Goal: Information Seeking & Learning: Learn about a topic

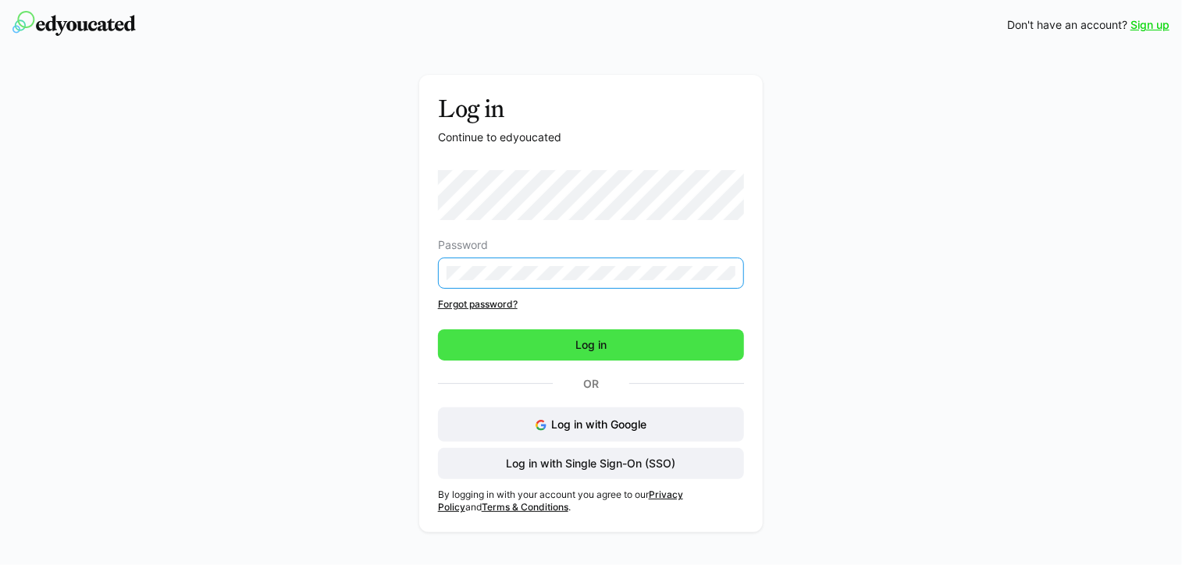
click at [625, 337] on span "Log in" at bounding box center [591, 345] width 306 height 31
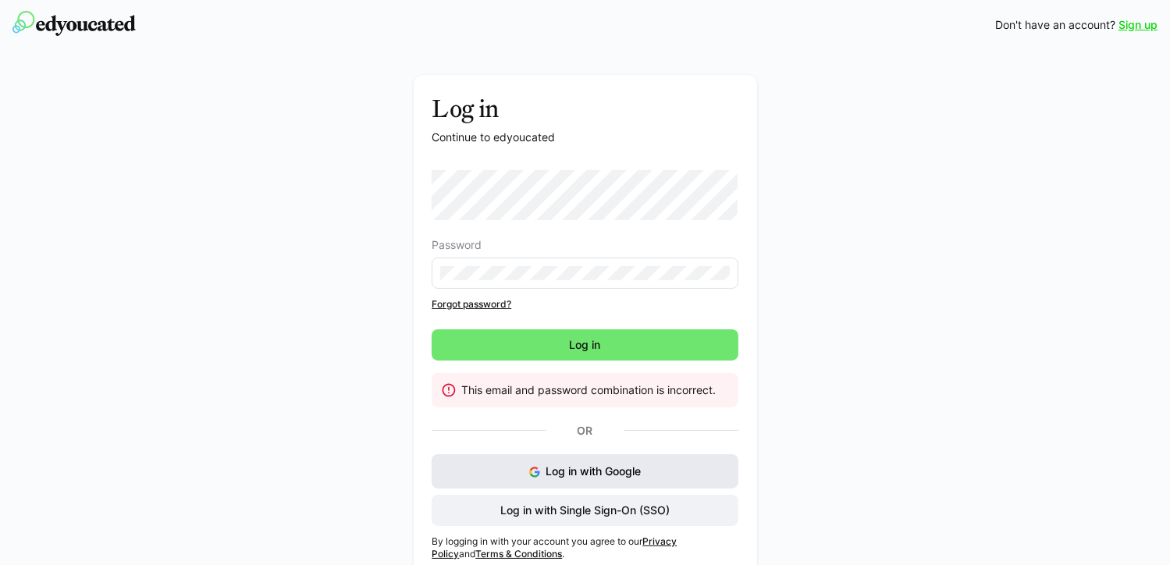
click at [641, 472] on span "Log in with Google" at bounding box center [593, 471] width 95 height 13
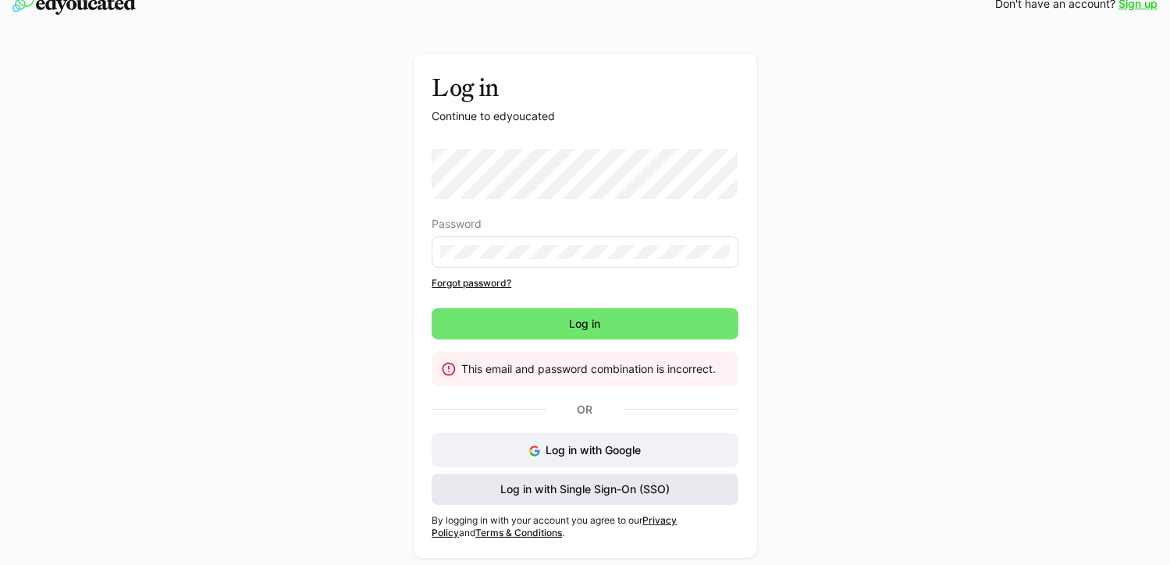
click at [715, 490] on span "Log in with Single Sign-On (SSO)" at bounding box center [585, 489] width 306 height 31
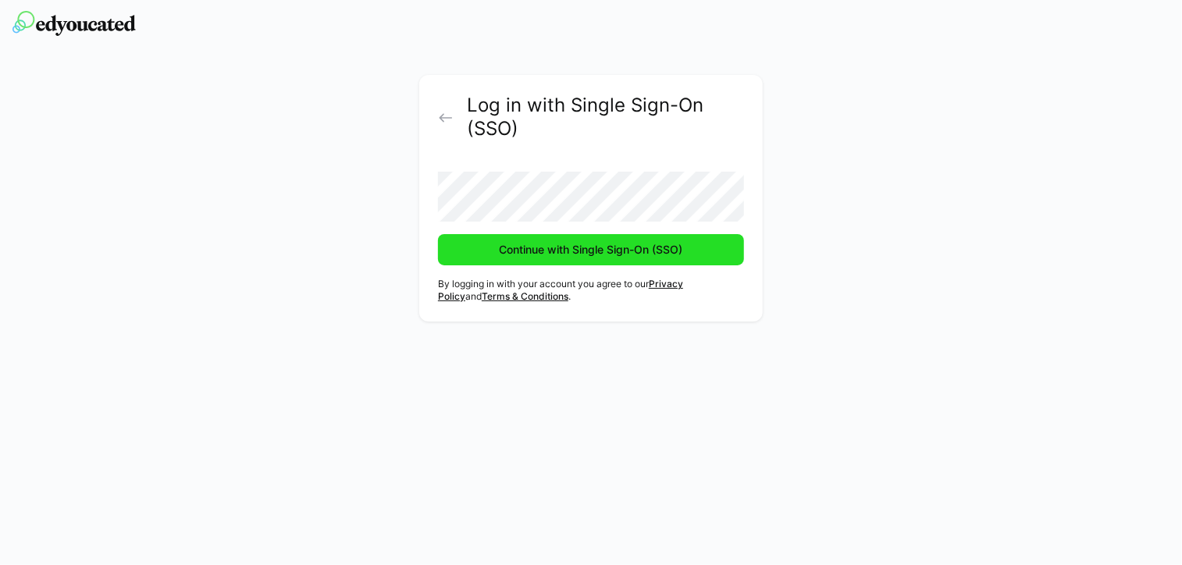
click at [623, 255] on span "Continue with Single Sign-On (SSO)" at bounding box center [591, 250] width 188 height 16
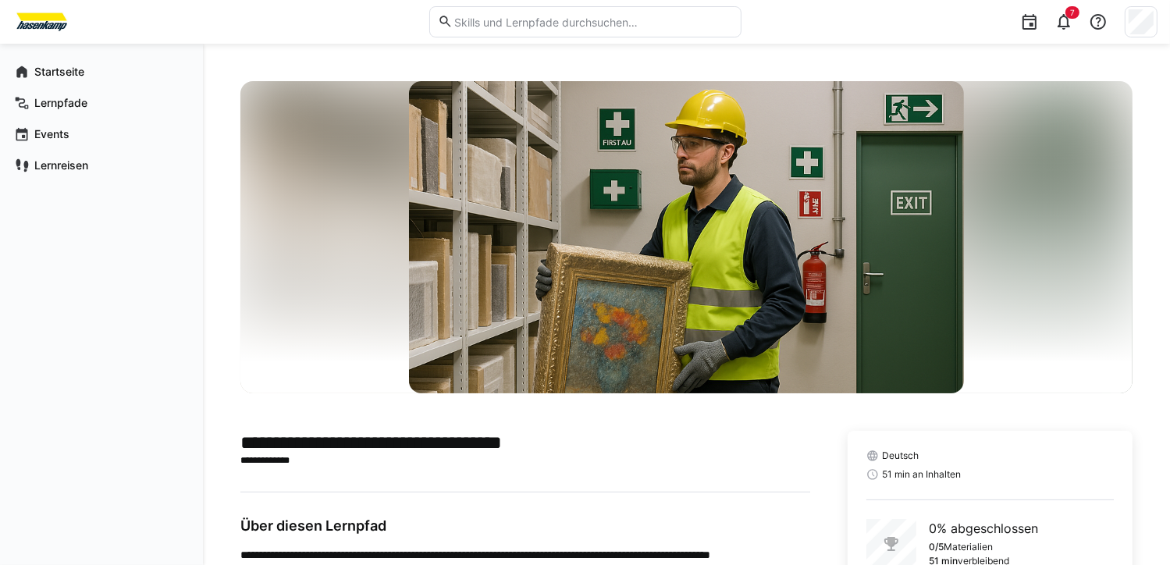
scroll to position [234, 0]
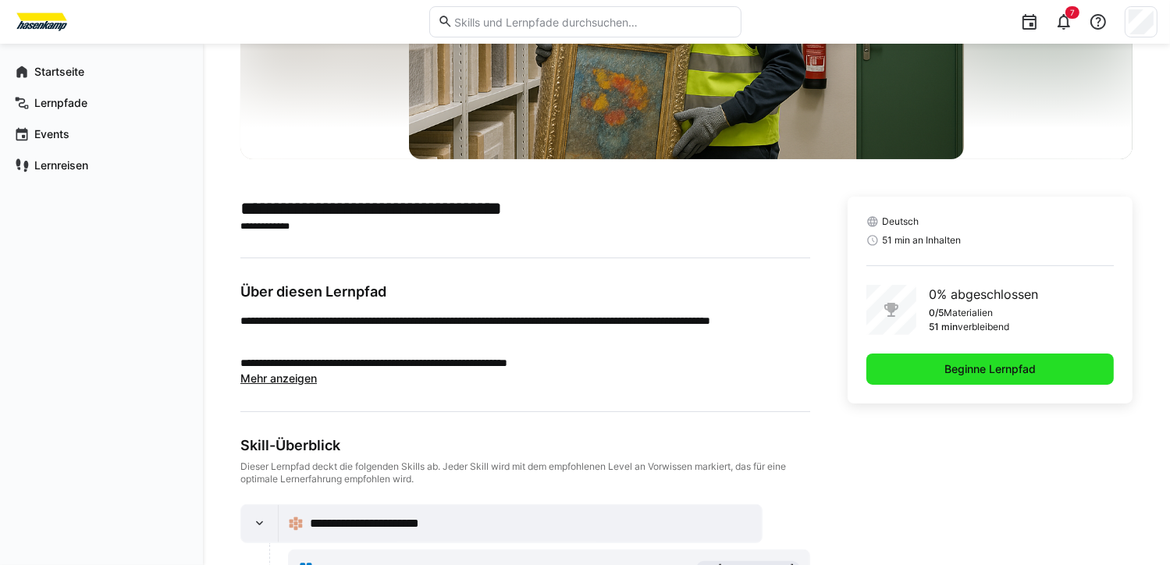
click at [983, 382] on span "Beginne Lernpfad" at bounding box center [991, 369] width 248 height 31
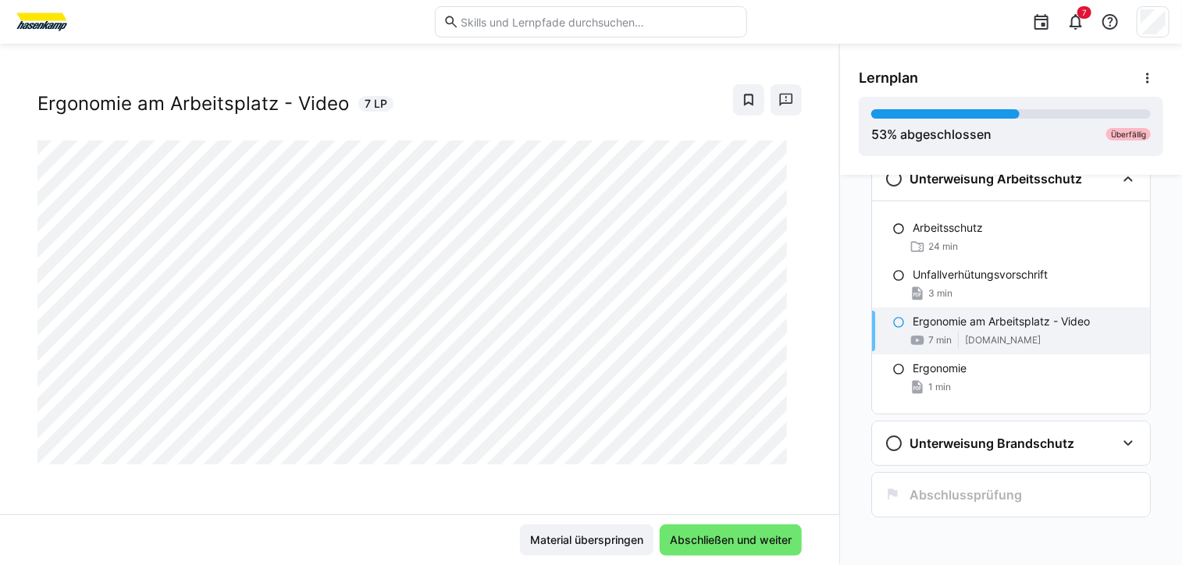
scroll to position [25, 0]
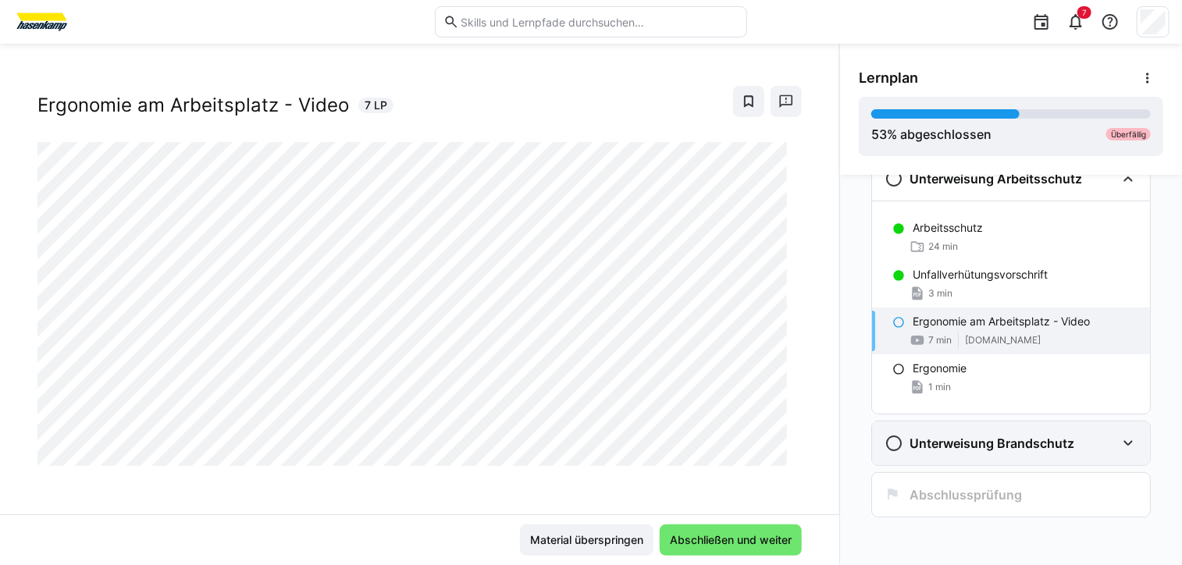
click at [989, 445] on h3 "Unterweisung Brandschutz" at bounding box center [992, 444] width 165 height 16
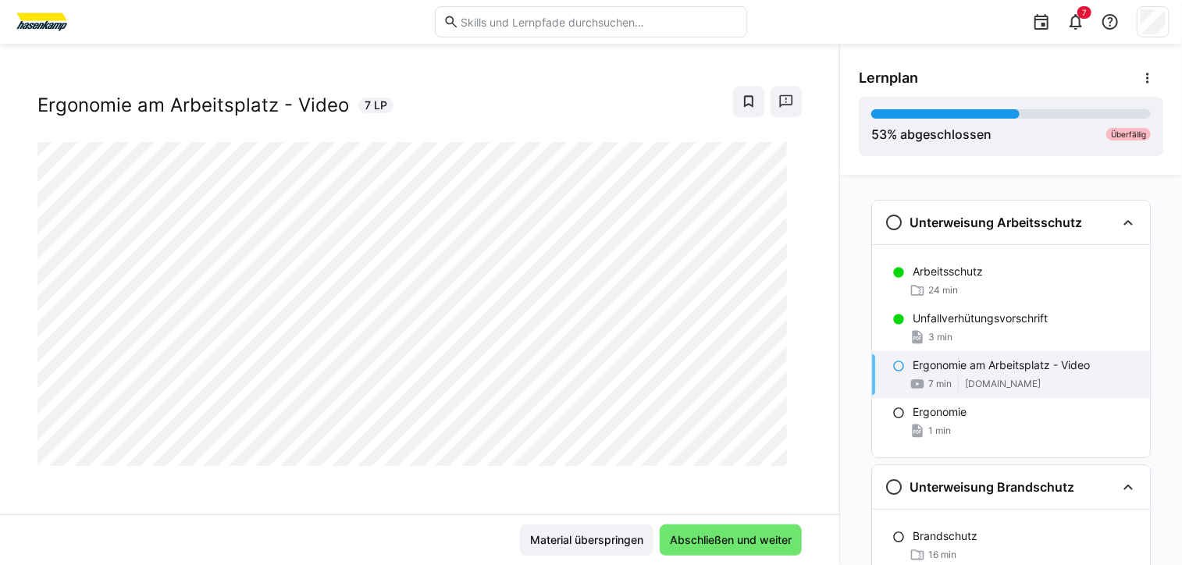
scroll to position [0, 0]
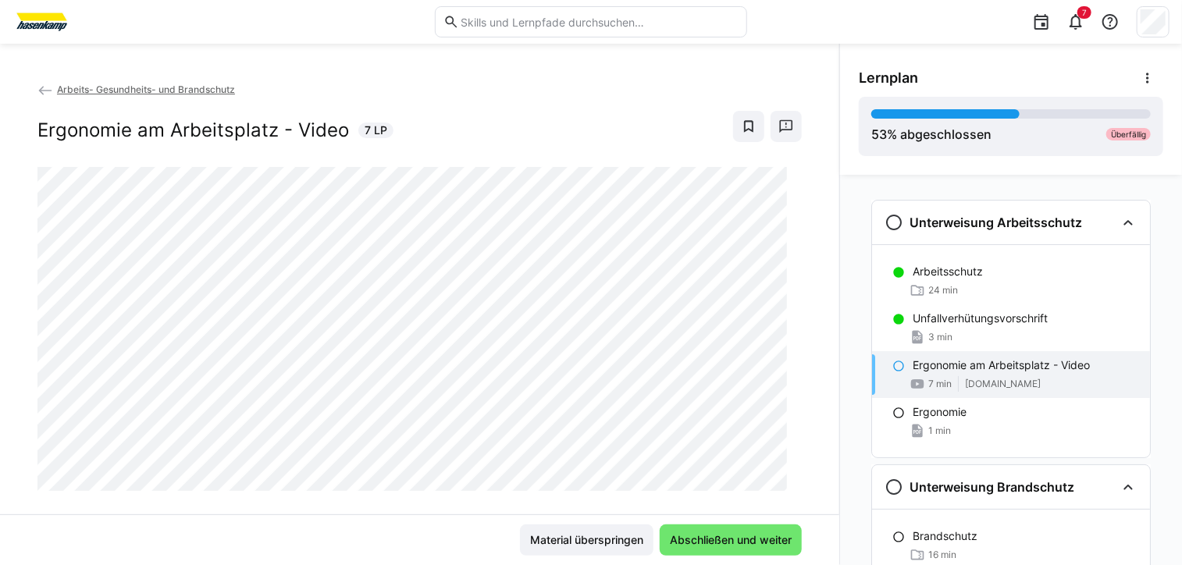
click at [892, 367] on eds-icon at bounding box center [898, 366] width 12 height 12
click at [991, 416] on div "Ergonomie" at bounding box center [1025, 412] width 225 height 16
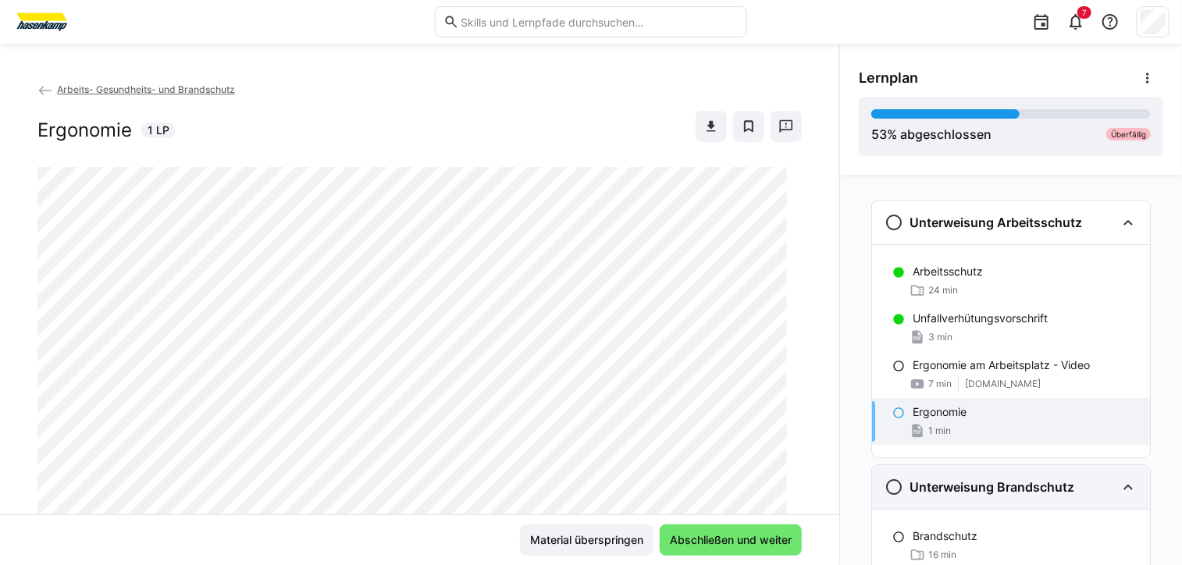
scroll to position [116, 0]
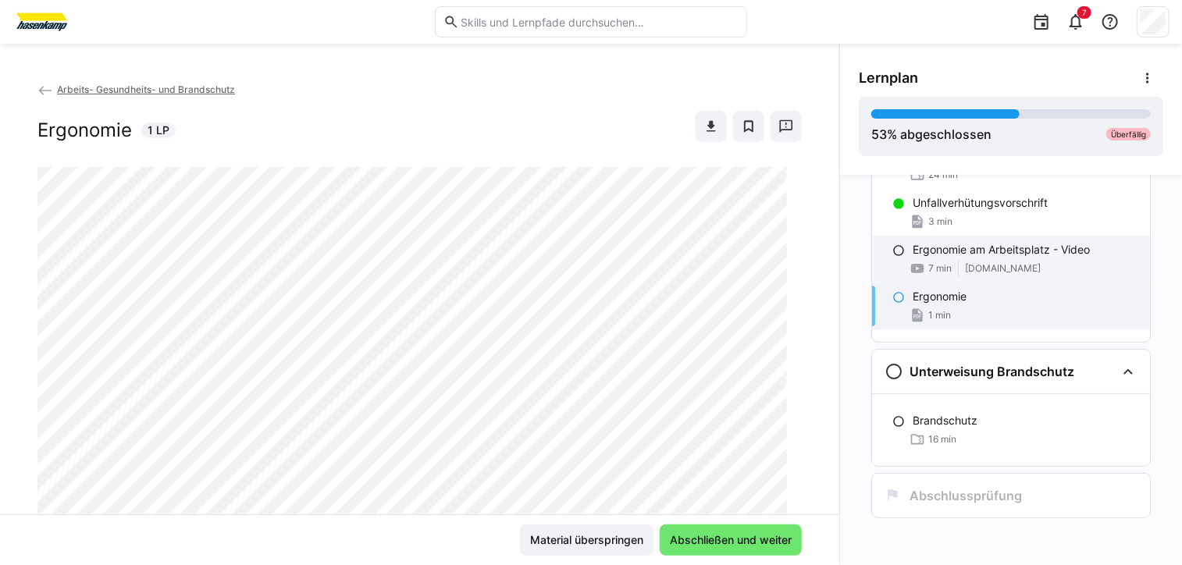
click at [964, 261] on div "7 min [DOMAIN_NAME]" at bounding box center [1025, 269] width 225 height 16
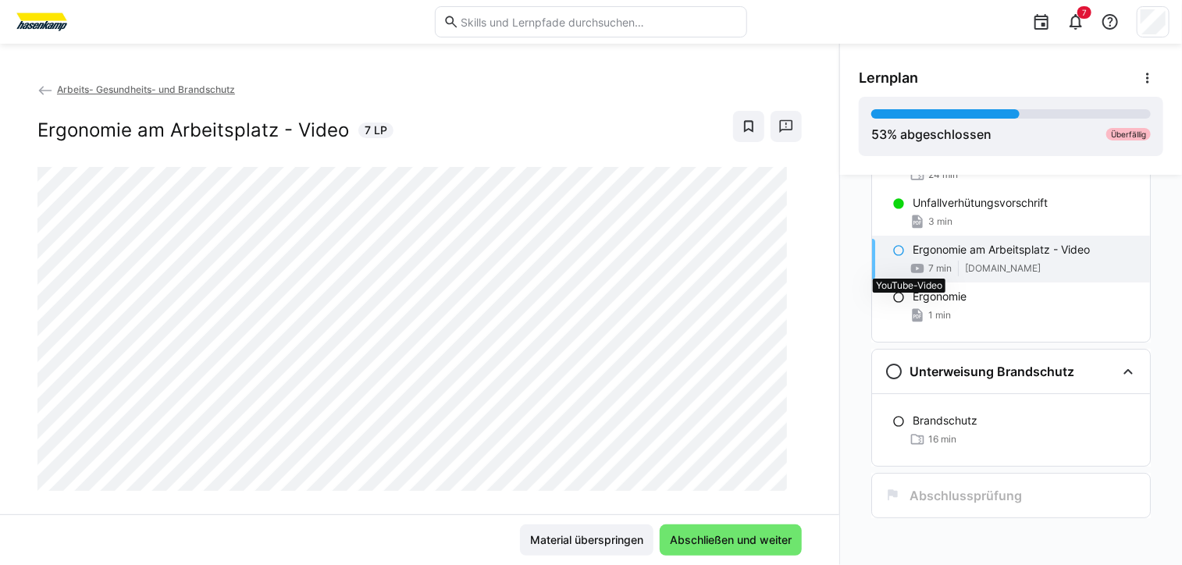
click at [910, 271] on eds-icon at bounding box center [918, 269] width 16 height 16
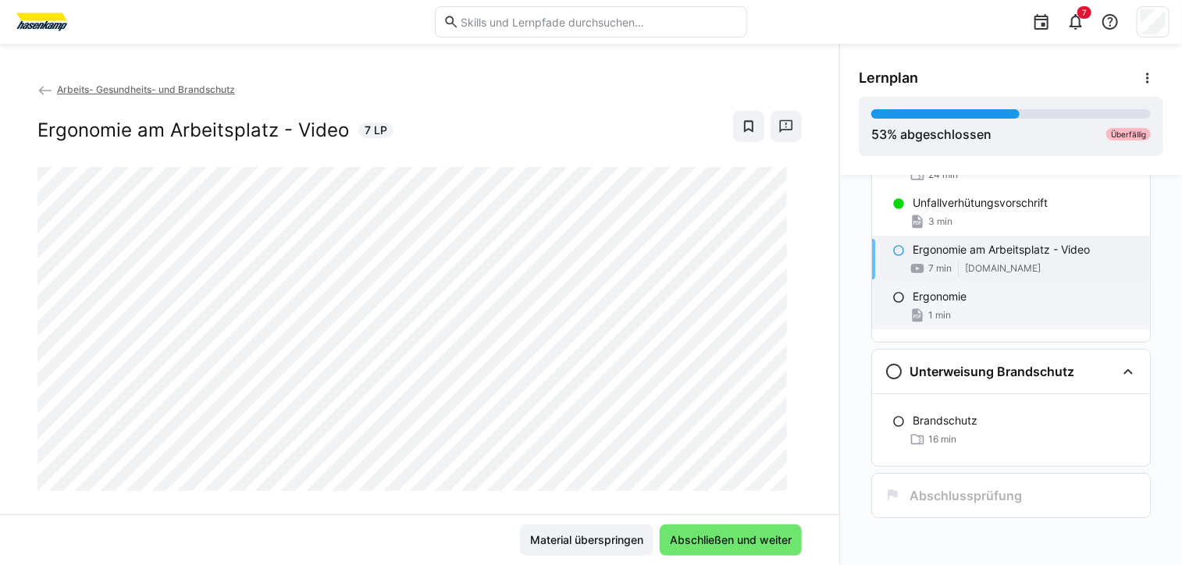
click at [954, 294] on p "Ergonomie" at bounding box center [940, 297] width 54 height 16
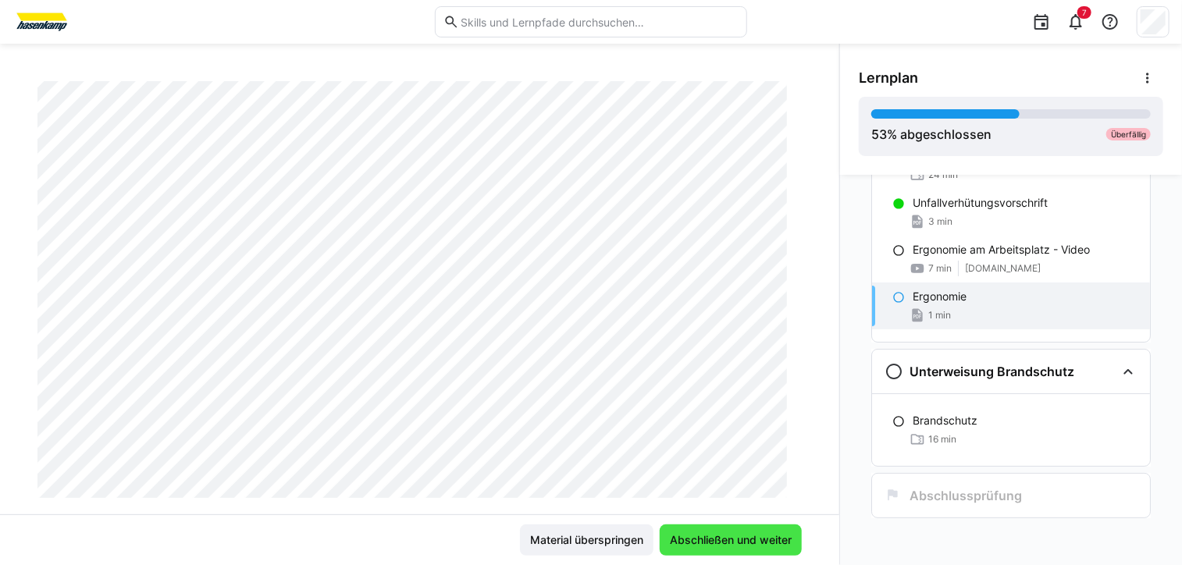
click at [739, 544] on span "Abschließen und weiter" at bounding box center [731, 541] width 126 height 16
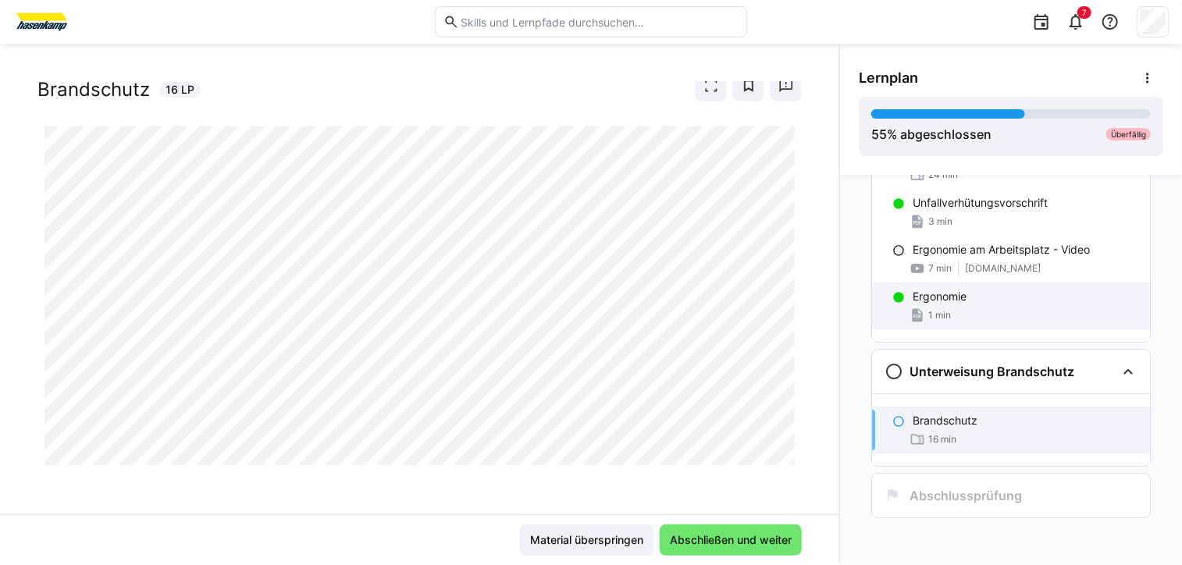
click at [963, 300] on div "Ergonomie" at bounding box center [1025, 297] width 225 height 16
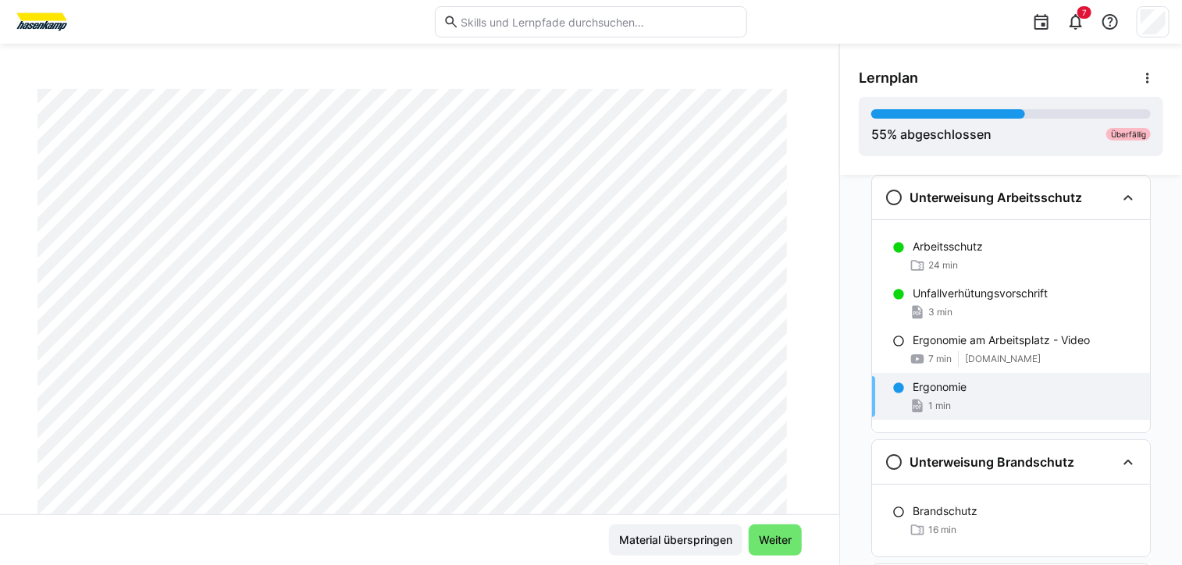
scroll to position [156, 0]
click at [768, 546] on span "Weiter" at bounding box center [775, 541] width 37 height 16
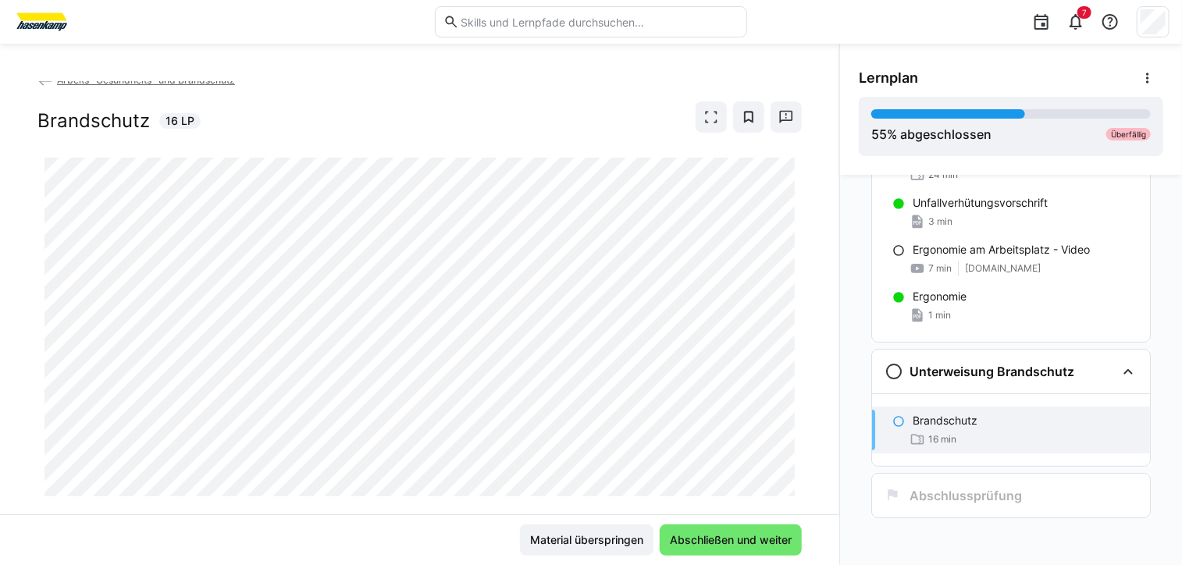
scroll to position [0, 0]
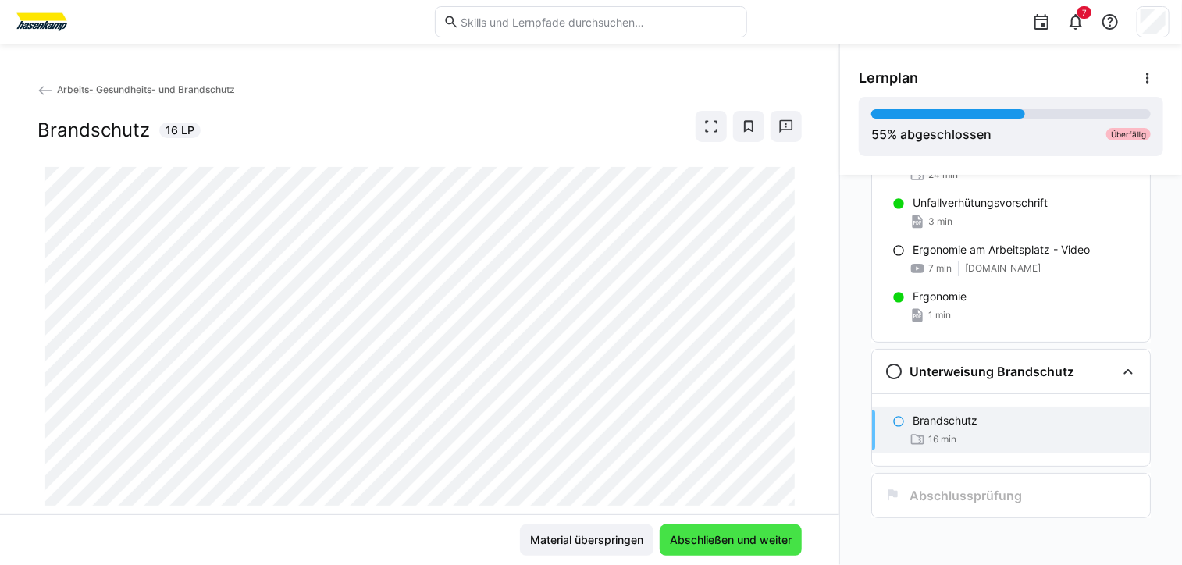
click at [714, 543] on span "Abschließen und weiter" at bounding box center [731, 541] width 126 height 16
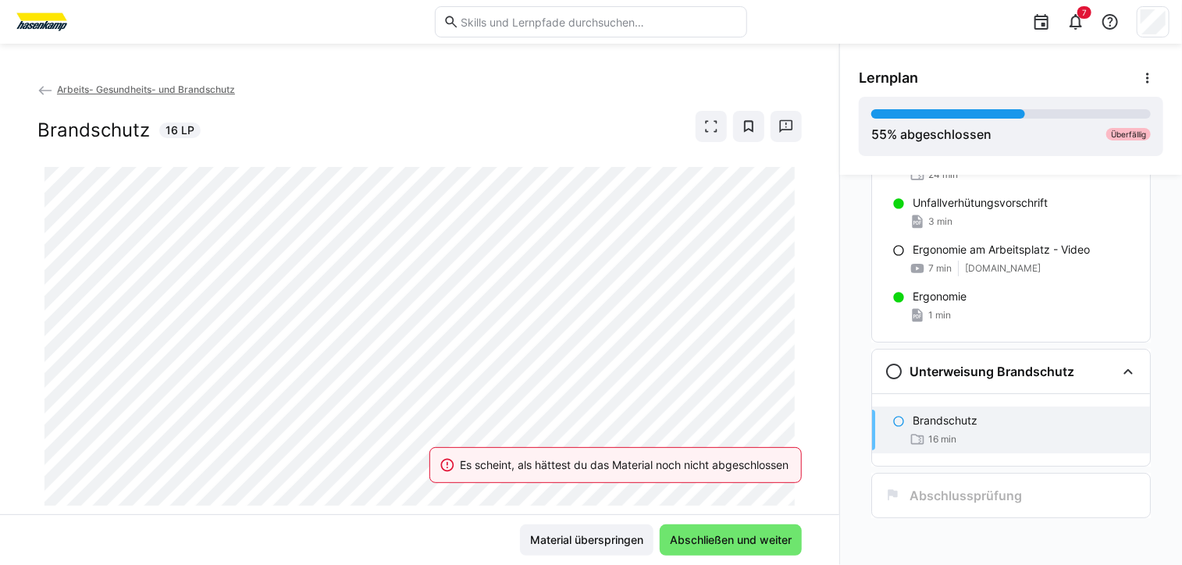
click at [633, 479] on eds-banner "Es scheint, als hättest du das Material noch nicht abgeschlossen" at bounding box center [615, 465] width 372 height 36
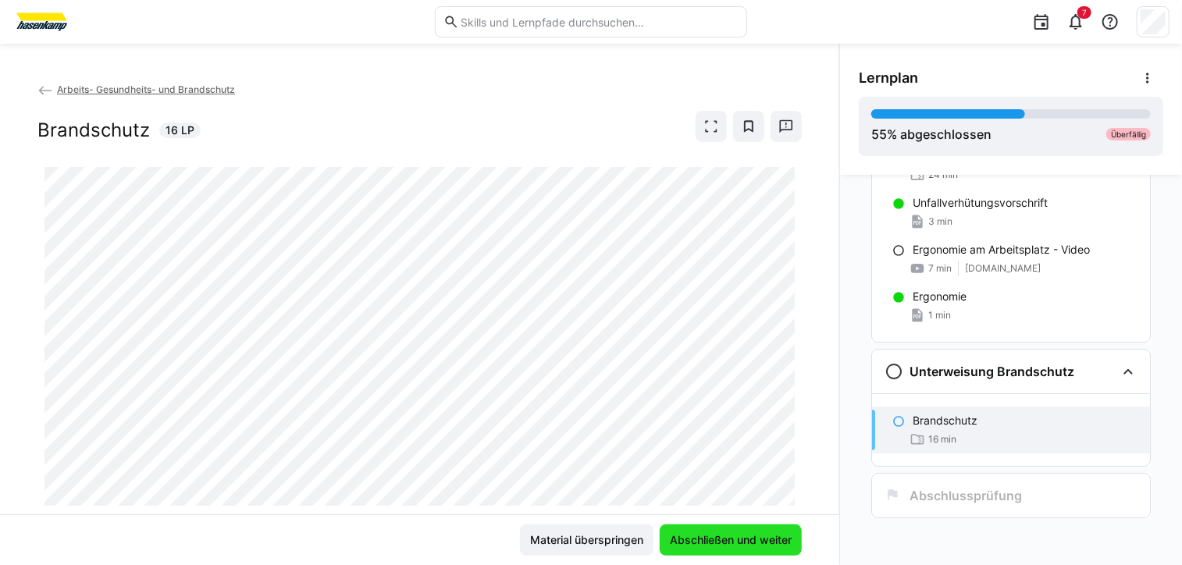
click at [750, 546] on span "Abschließen und weiter" at bounding box center [731, 541] width 126 height 16
click at [725, 540] on span "Abschließen und weiter" at bounding box center [731, 541] width 126 height 16
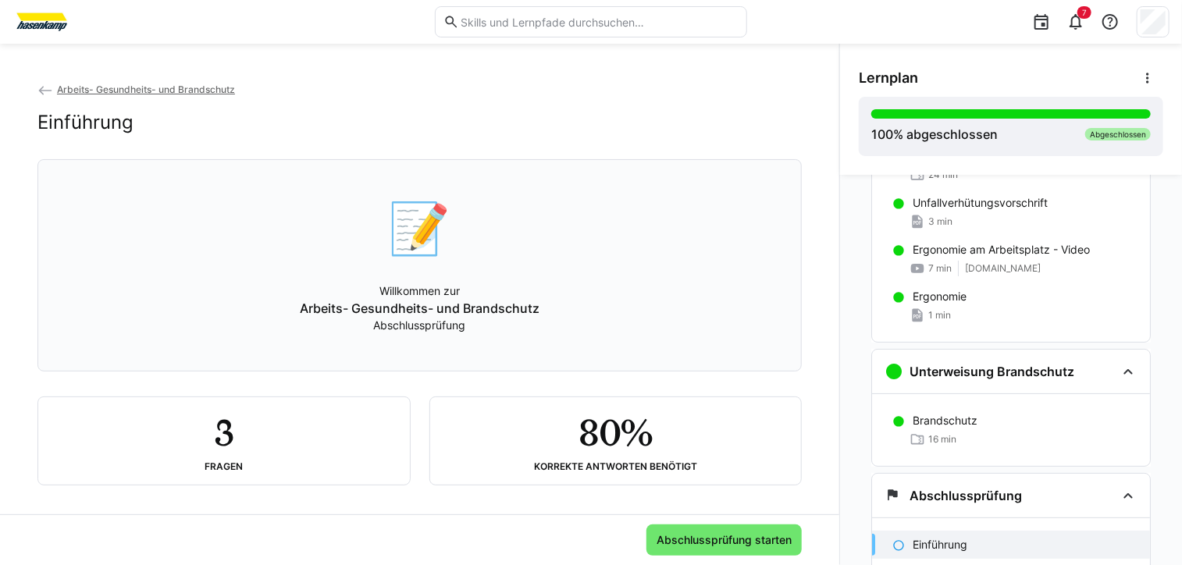
scroll to position [12, 0]
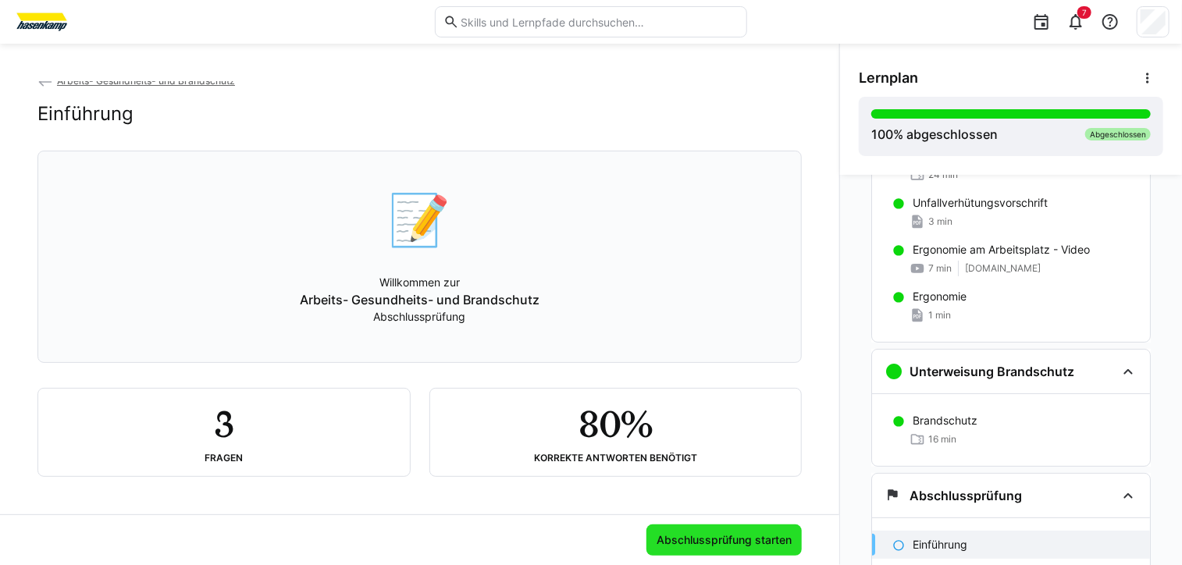
click at [685, 536] on span "Abschlussprüfung starten" at bounding box center [724, 541] width 140 height 16
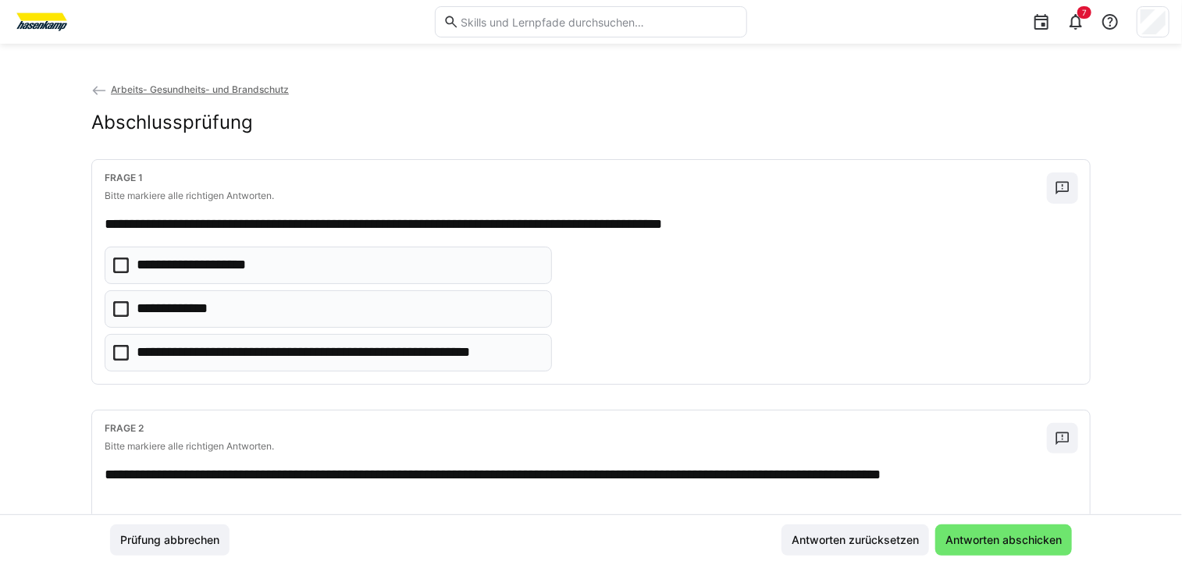
click at [211, 314] on p "**********" at bounding box center [183, 309] width 92 height 20
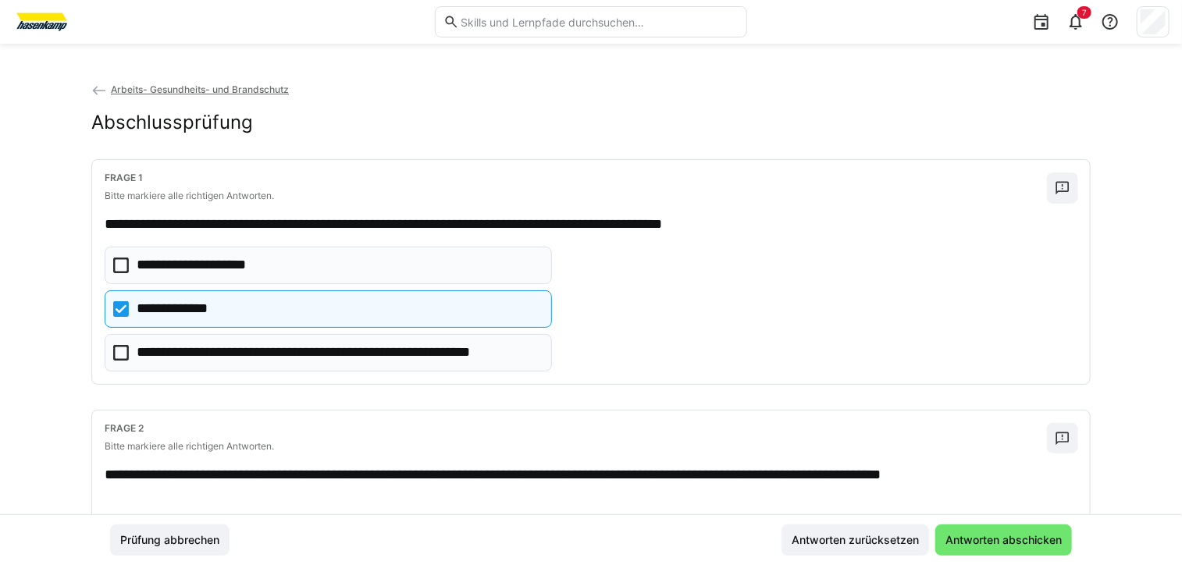
scroll to position [234, 0]
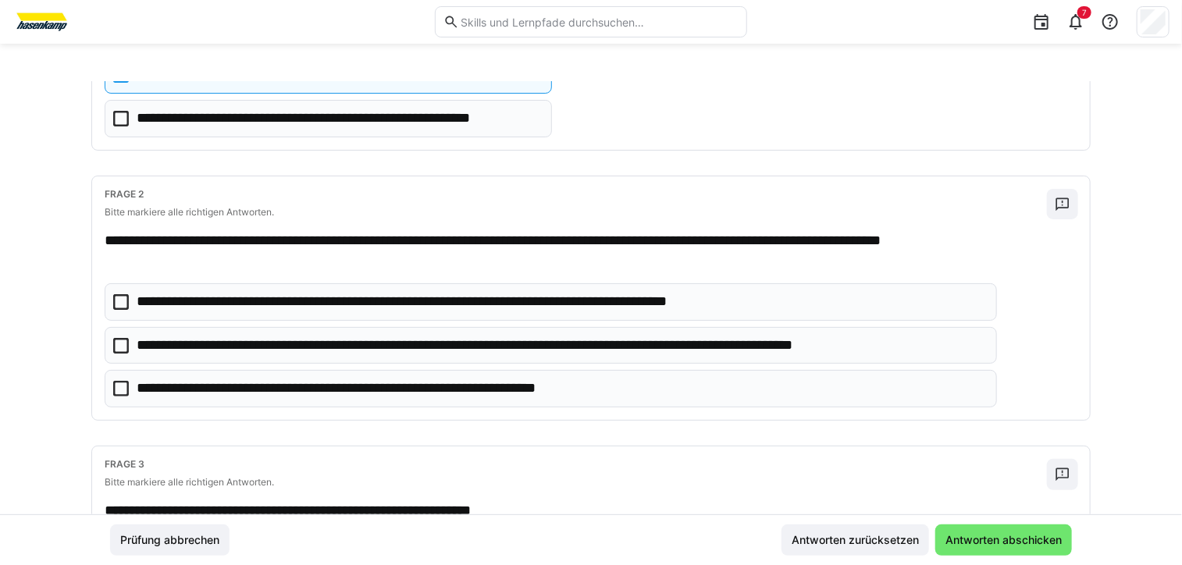
click at [122, 343] on icon at bounding box center [121, 346] width 16 height 16
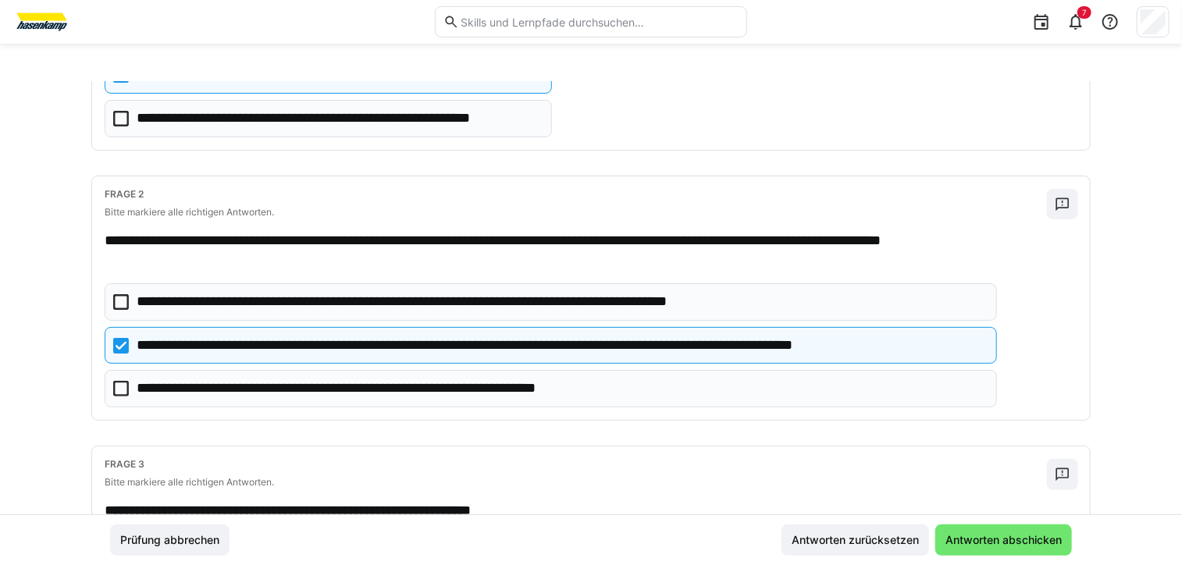
scroll to position [156, 0]
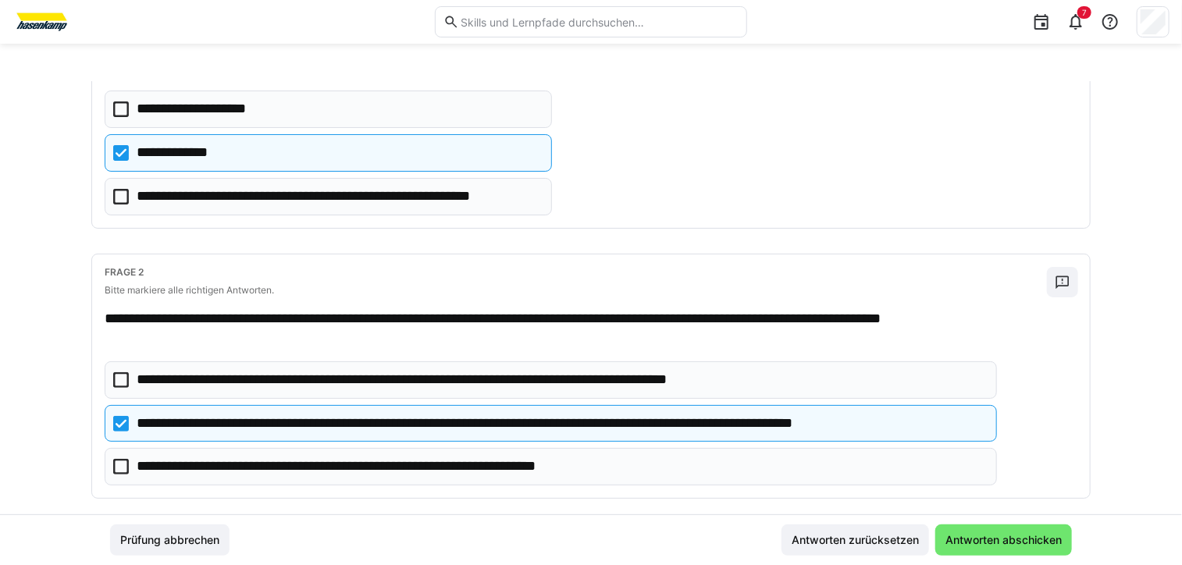
click at [116, 465] on icon at bounding box center [121, 467] width 16 height 16
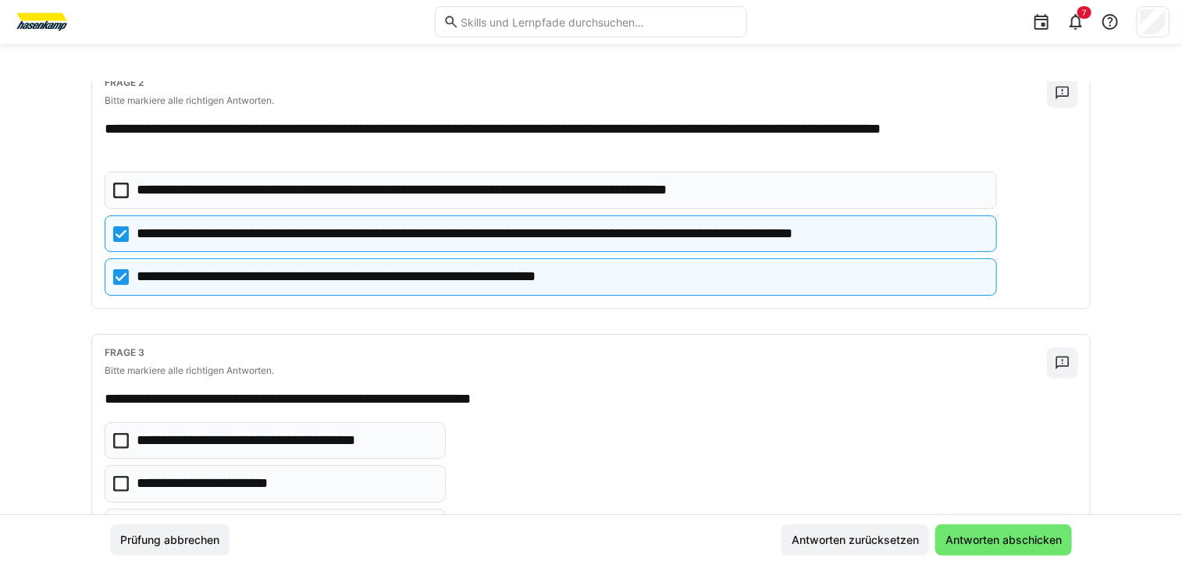
scroll to position [424, 0]
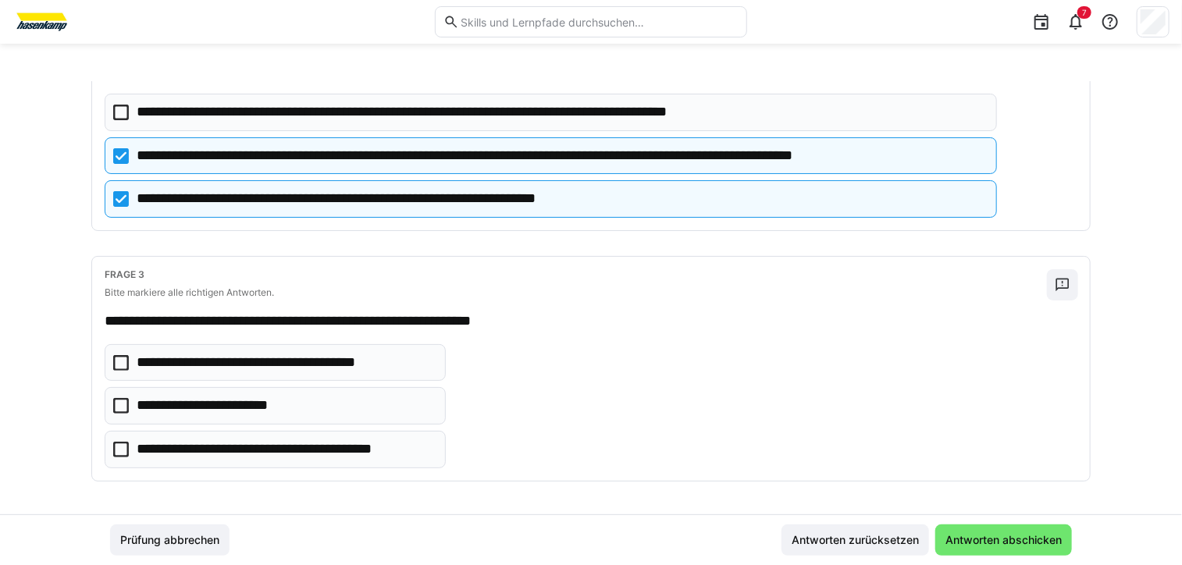
click at [116, 446] on icon at bounding box center [121, 450] width 16 height 16
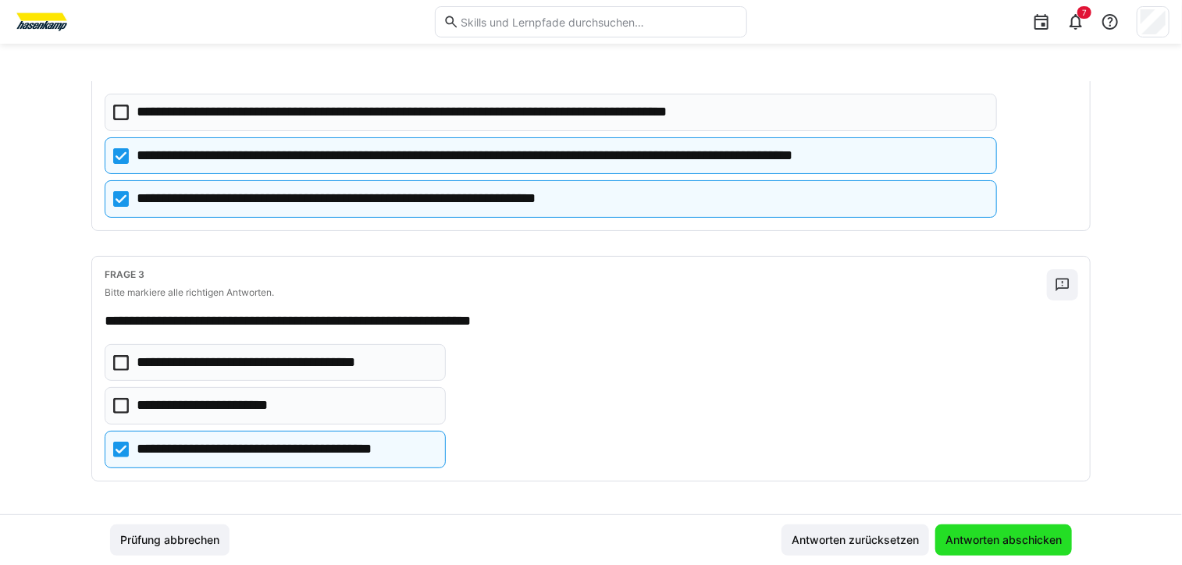
click at [978, 536] on span "Antworten abschicken" at bounding box center [1003, 541] width 121 height 16
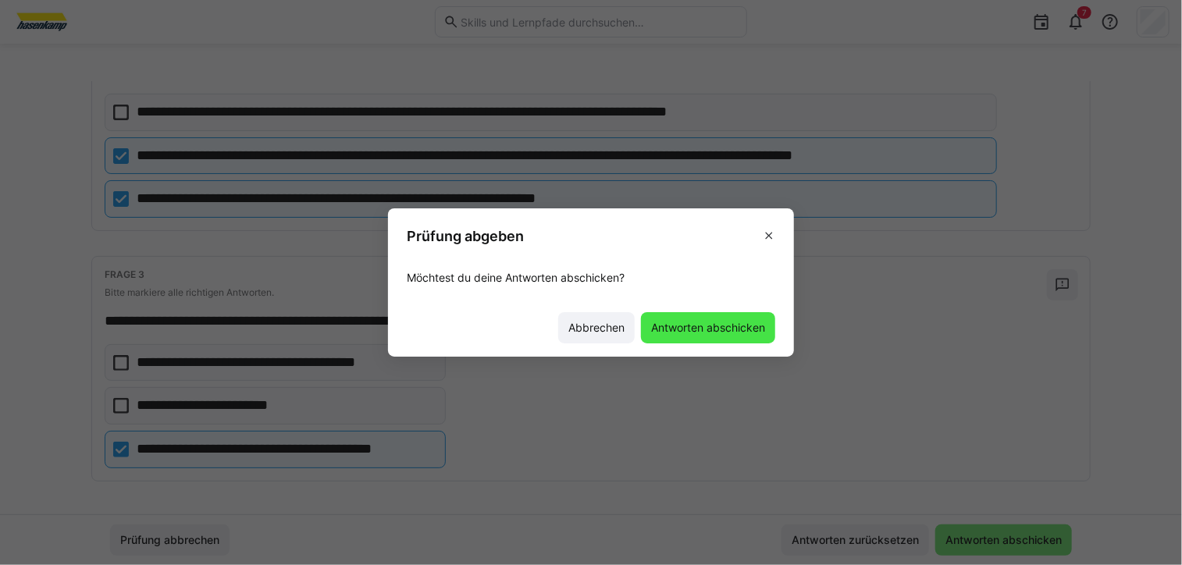
click at [695, 334] on span "Antworten abschicken" at bounding box center [708, 328] width 119 height 16
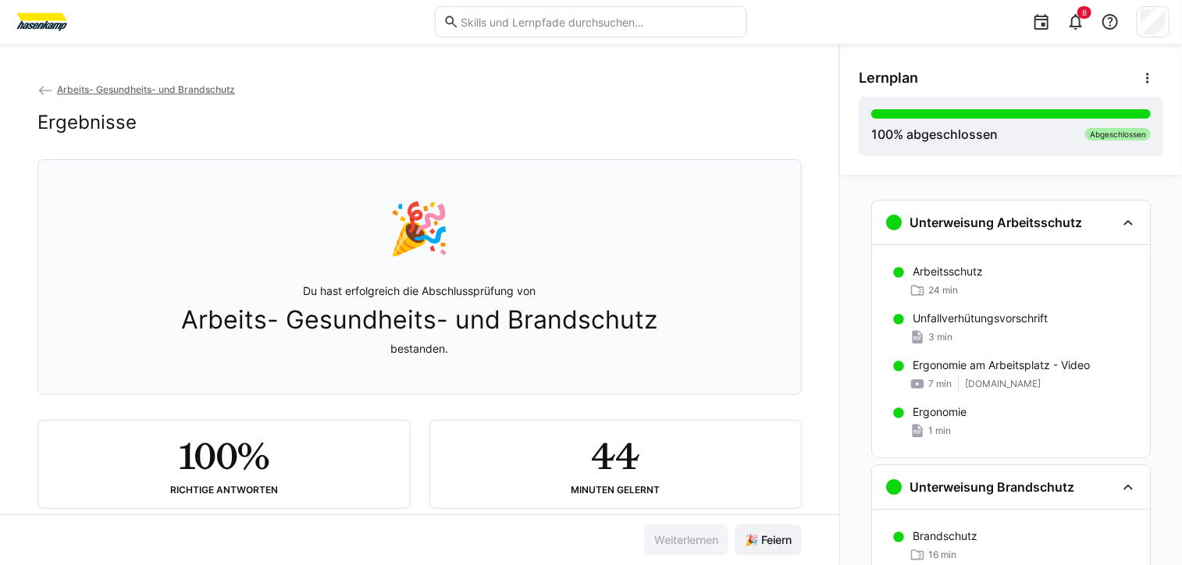
scroll to position [35, 0]
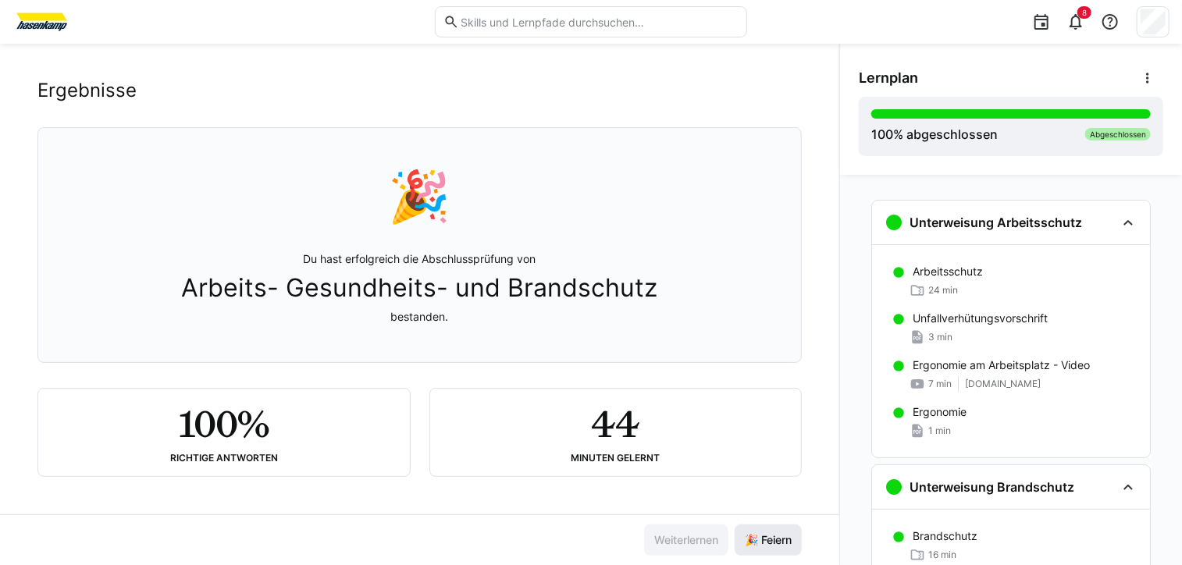
click at [775, 542] on span "🎉 Feiern" at bounding box center [769, 541] width 52 height 16
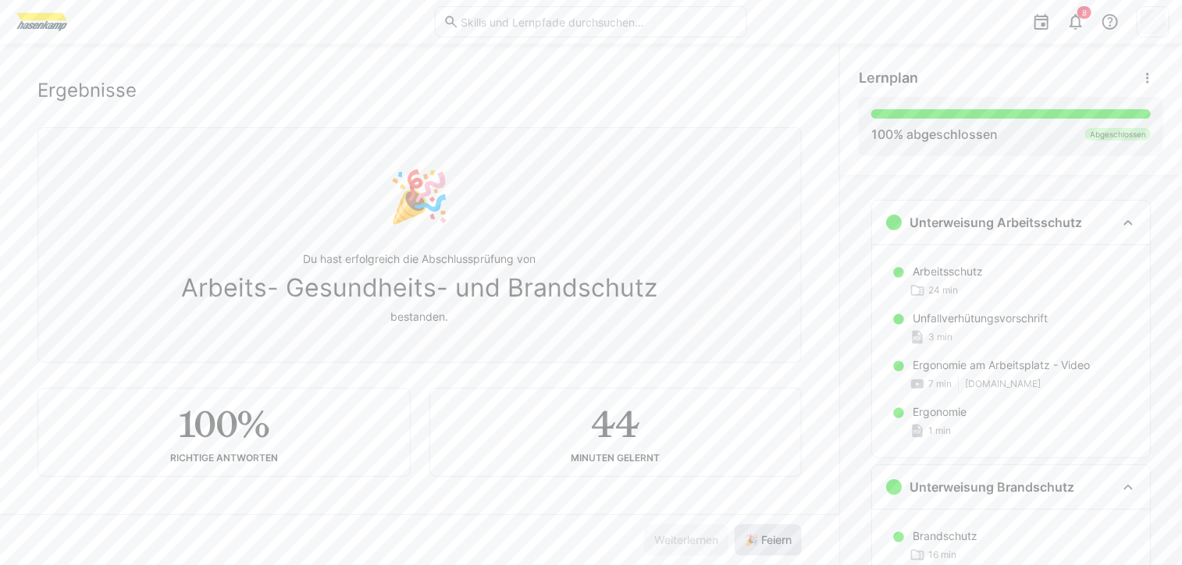
click at [775, 540] on span "🎉 Feiern" at bounding box center [769, 541] width 52 height 16
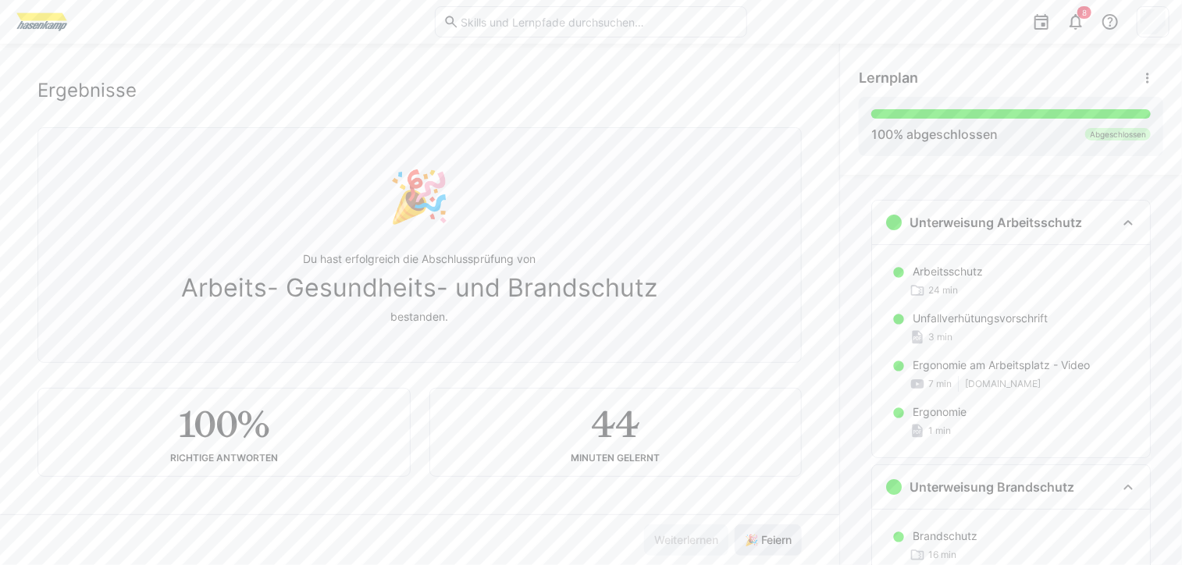
click at [775, 540] on span "🎉 Feiern" at bounding box center [769, 541] width 52 height 16
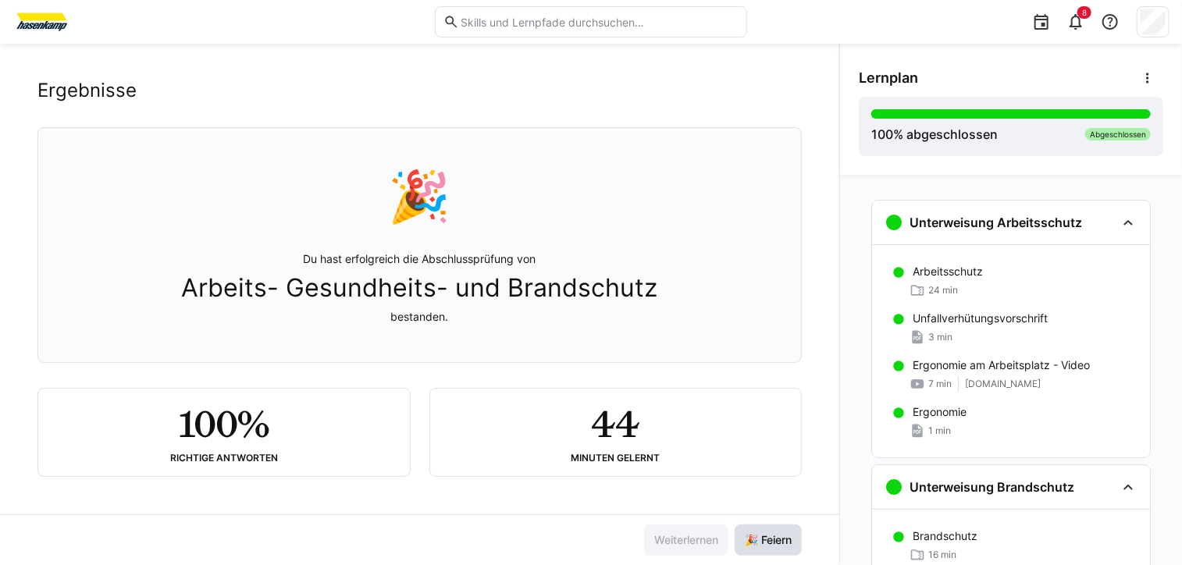
click at [771, 543] on span "🎉 Feiern" at bounding box center [769, 541] width 52 height 16
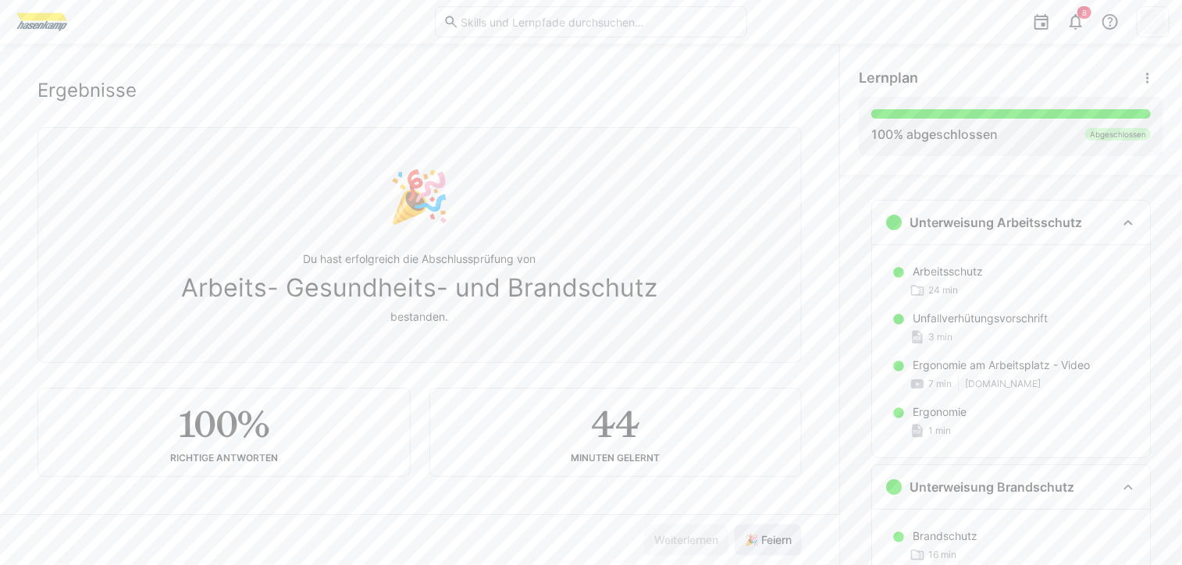
click at [771, 543] on span "🎉 Feiern" at bounding box center [769, 541] width 52 height 16
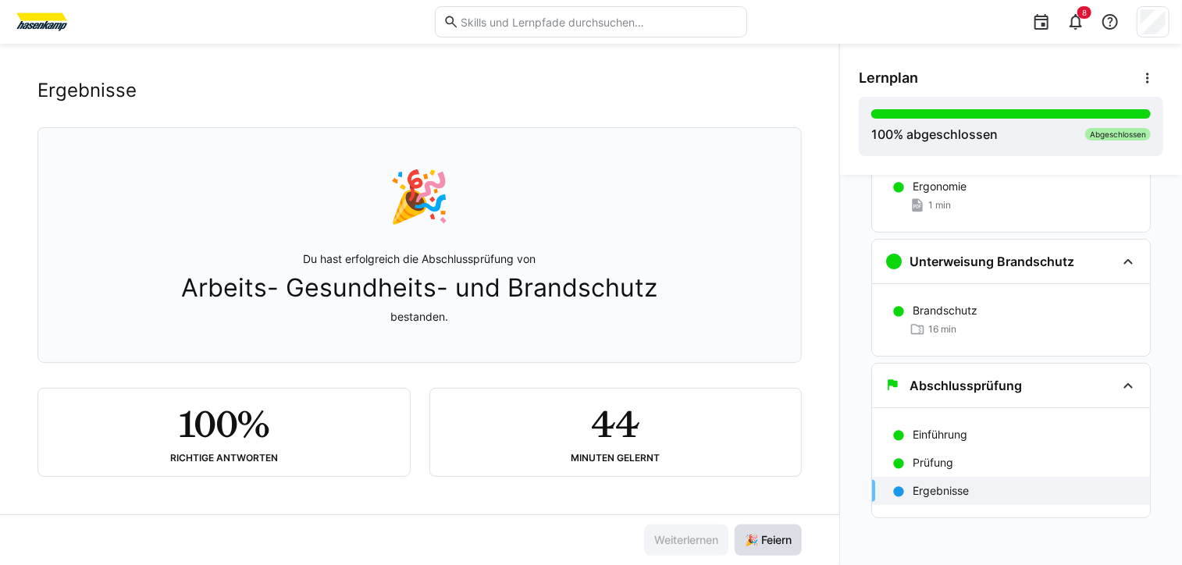
click at [759, 550] on span "🎉 Feiern" at bounding box center [768, 540] width 67 height 31
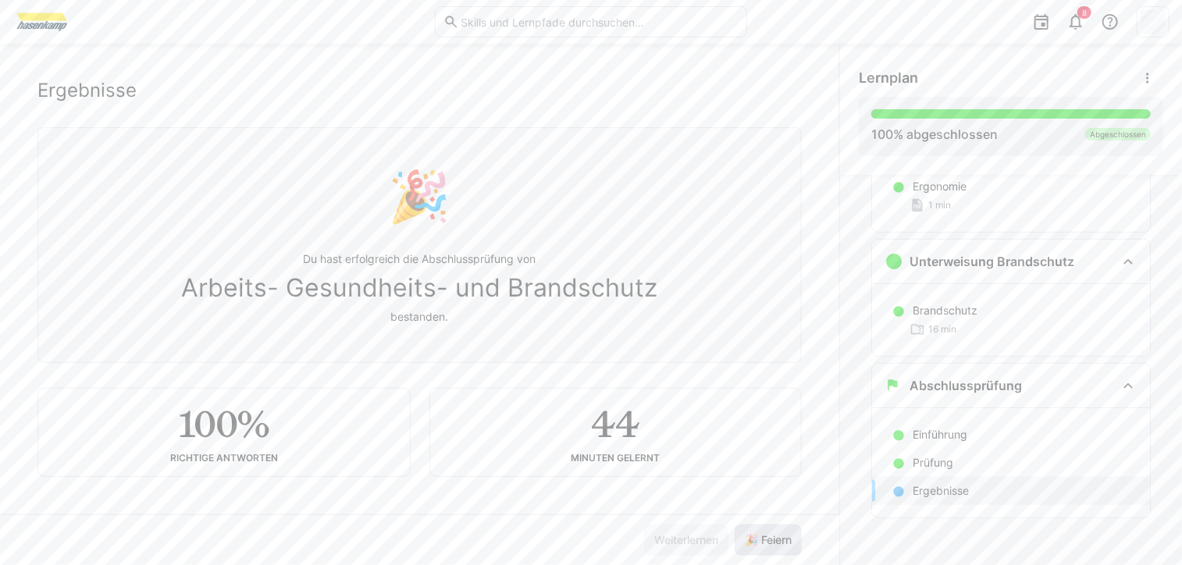
click at [759, 550] on span "🎉 Feiern" at bounding box center [768, 540] width 67 height 31
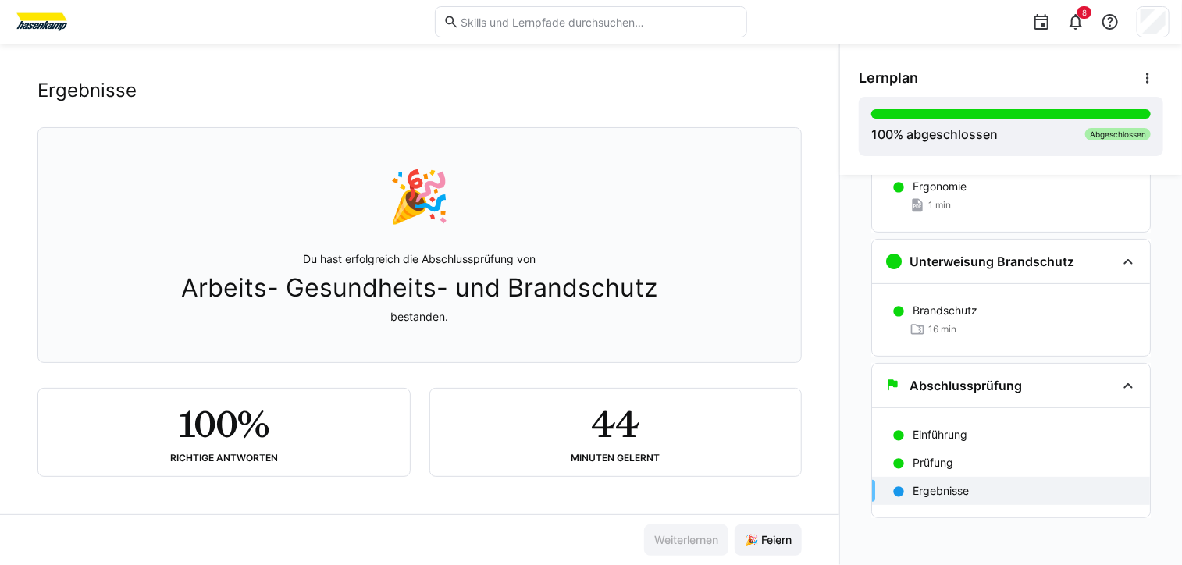
scroll to position [0, 0]
